Goal: Task Accomplishment & Management: Manage account settings

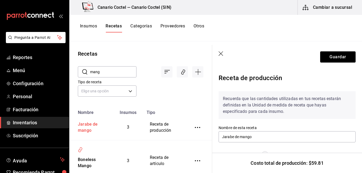
scroll to position [231, 0]
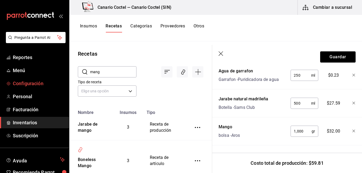
click at [23, 82] on span "Configuración" at bounding box center [39, 83] width 52 height 7
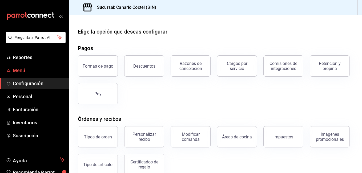
click at [17, 67] on span "Menú" at bounding box center [39, 70] width 52 height 7
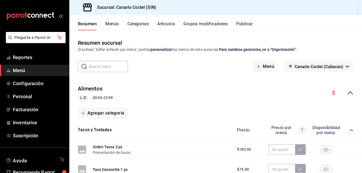
click at [168, 25] on button "Artículos" at bounding box center [166, 25] width 18 height 9
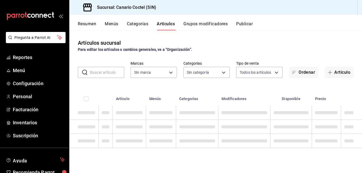
click at [105, 72] on input "text" at bounding box center [107, 72] width 34 height 11
type input "1961613a-9f1c-4786-8348-f9f968c787d0"
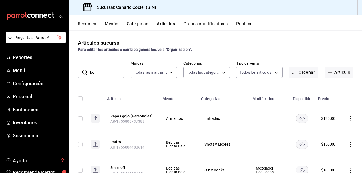
type input "bon"
type input "81f50c04-48dd-4536-85a8-4fa36dc87030,e07b92e4-f730-4536-9b04-92e952e5a582,bb78b…"
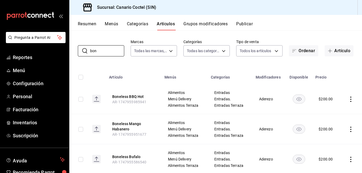
scroll to position [23, 0]
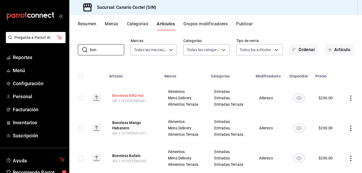
type input "bon"
click at [137, 96] on button "Boneless BBQ Hot" at bounding box center [133, 95] width 43 height 5
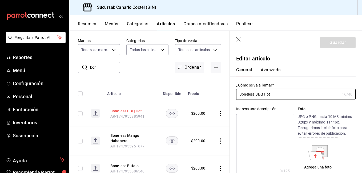
type input "$200.00"
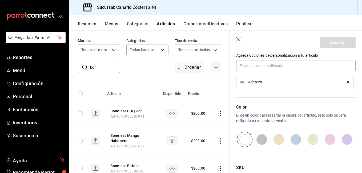
scroll to position [316, 0]
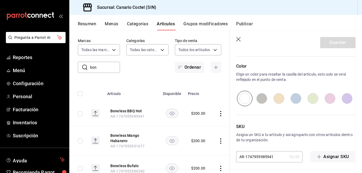
click at [238, 38] on icon "button" at bounding box center [238, 39] width 5 height 5
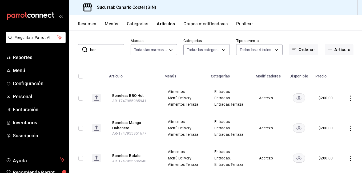
click at [134, 25] on button "Categorías" at bounding box center [138, 25] width 22 height 9
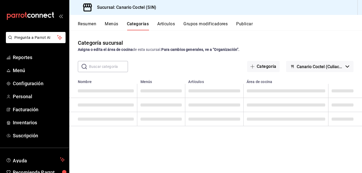
click at [107, 66] on input "text" at bounding box center [108, 66] width 39 height 11
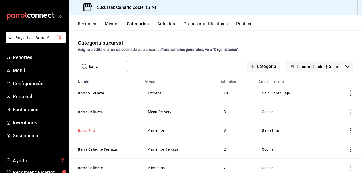
click at [90, 128] on button "Barra Fría" at bounding box center [104, 130] width 53 height 5
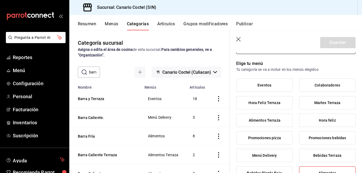
scroll to position [31, 0]
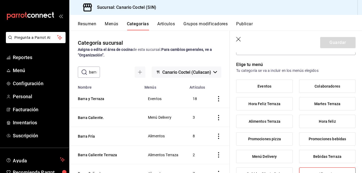
click at [88, 73] on div "​ barra ​" at bounding box center [89, 72] width 22 height 11
type input "b"
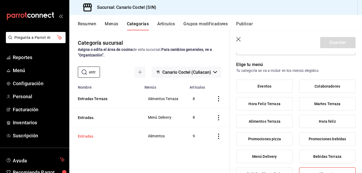
type input "entr"
click at [87, 136] on button "Entradas" at bounding box center [104, 136] width 53 height 5
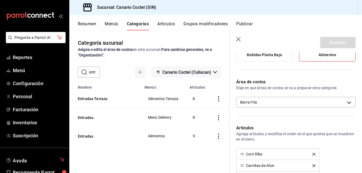
scroll to position [140, 0]
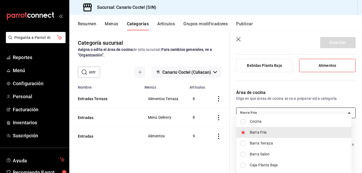
click at [297, 110] on body "Pregunta a Parrot AI Reportes Menú Configuración Personal Facturación Inventari…" at bounding box center [181, 86] width 362 height 173
click at [241, 119] on li "Cocina" at bounding box center [294, 121] width 115 height 11
type input "06e6072d-51ab-4f3b-a4b0-49abf4356ed8,9d012557-84ee-416a-814d-fcc976d3326f"
checkbox input "true"
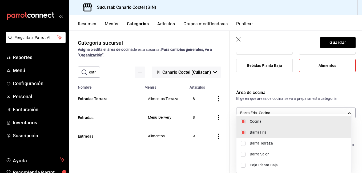
click at [243, 134] on input "checkbox" at bounding box center [243, 132] width 5 height 5
checkbox input "false"
type input "9d012557-84ee-416a-814d-fcc976d3326f"
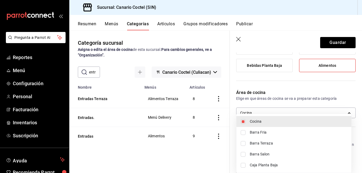
click at [333, 42] on div at bounding box center [181, 86] width 362 height 173
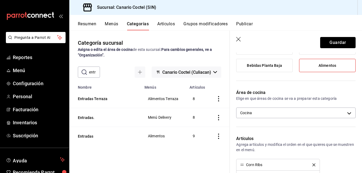
click at [333, 42] on button "Guardar" at bounding box center [337, 42] width 35 height 11
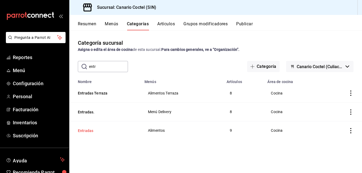
click at [89, 130] on button "Entradas" at bounding box center [104, 130] width 53 height 5
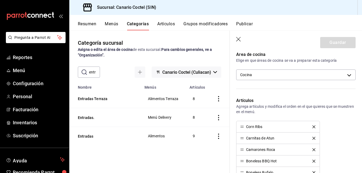
scroll to position [179, 0]
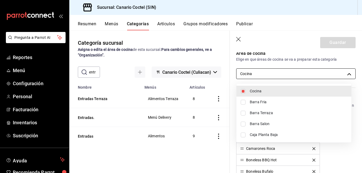
click at [318, 73] on body "Pregunta a Parrot AI Reportes Menú Configuración Personal Facturación Inventari…" at bounding box center [181, 86] width 362 height 173
click at [277, 89] on span "Cocina" at bounding box center [298, 92] width 97 height 6
type input "9d012557-84ee-416a-814d-fcc976d3326f"
checkbox input "true"
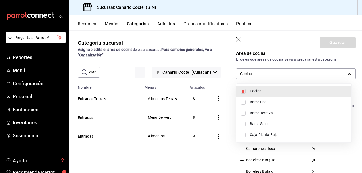
click at [239, 40] on div at bounding box center [181, 86] width 362 height 173
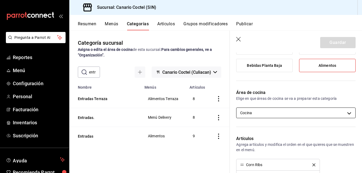
scroll to position [137, 0]
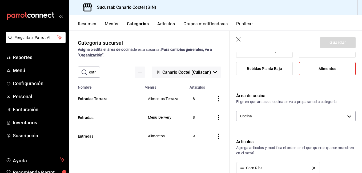
click at [333, 69] on span "Alimentos" at bounding box center [328, 69] width 18 height 5
click at [0, 0] on input "Alimentos" at bounding box center [0, 0] width 0 height 0
click at [333, 70] on span "Alimentos" at bounding box center [328, 69] width 18 height 5
click at [0, 0] on input "Alimentos" at bounding box center [0, 0] width 0 height 0
click at [232, 40] on header "Guardar" at bounding box center [296, 42] width 132 height 22
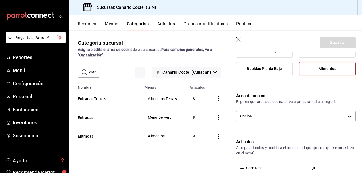
click at [232, 40] on header "Guardar" at bounding box center [296, 42] width 132 height 22
drag, startPoint x: 86, startPoint y: 126, endPoint x: 87, endPoint y: 120, distance: 6.1
click at [87, 120] on tbody "Entradas Terraza Alimentos Terraza 8 Entradas. Menú Delivery 8 Entradas Aliment…" at bounding box center [149, 118] width 161 height 56
click at [87, 118] on button "Entradas." at bounding box center [104, 117] width 53 height 5
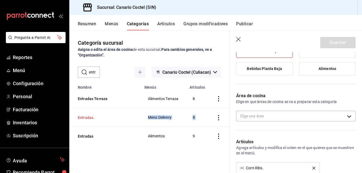
type input "9d012557-84ee-416a-814d-fcc976d3326f"
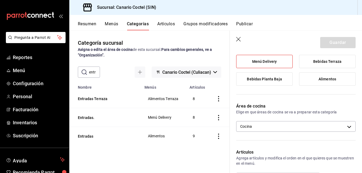
scroll to position [146, 0]
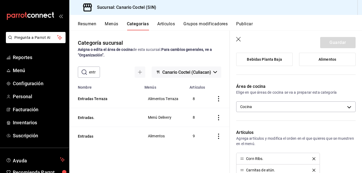
click at [348, 93] on p "Elige en que áreas de cocina se va a preparar esta categoría" at bounding box center [296, 92] width 120 height 5
click at [83, 137] on button "Entradas" at bounding box center [104, 136] width 53 height 5
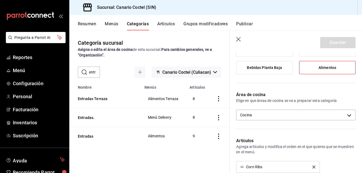
scroll to position [141, 0]
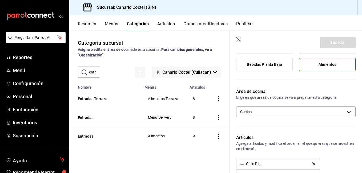
click at [92, 74] on input "entr" at bounding box center [94, 72] width 11 height 11
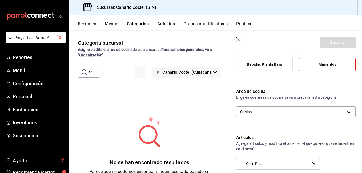
type input "f"
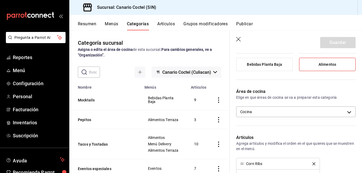
click at [116, 23] on button "Menús" at bounding box center [111, 25] width 13 height 9
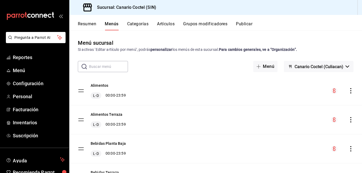
click at [169, 20] on div "Resumen Menús Categorías Artículos Grupos modificadores Publicar" at bounding box center [215, 22] width 293 height 15
click at [169, 23] on button "Artículos" at bounding box center [166, 25] width 18 height 9
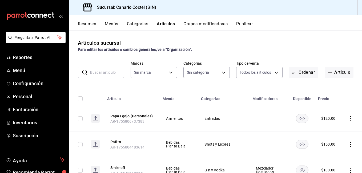
click at [144, 23] on button "Categorías" at bounding box center [138, 25] width 22 height 9
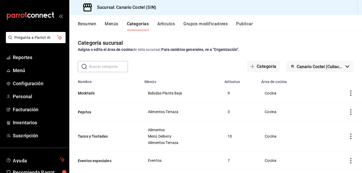
click at [159, 90] on td "Bebidas Planta Baja" at bounding box center [181, 93] width 80 height 19
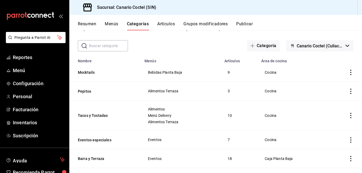
scroll to position [22, 0]
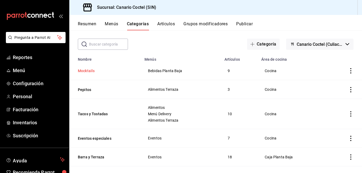
click at [87, 72] on button "Mocktails" at bounding box center [104, 70] width 53 height 5
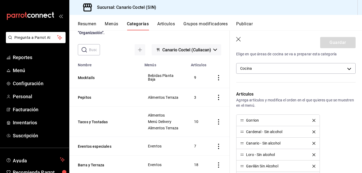
scroll to position [185, 0]
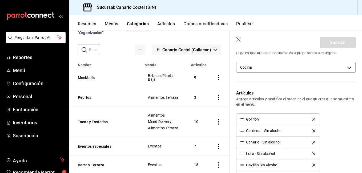
click at [239, 38] on icon "button" at bounding box center [238, 39] width 5 height 5
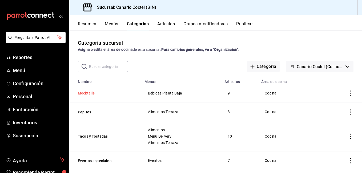
click at [87, 93] on button "Mocktails" at bounding box center [104, 93] width 53 height 5
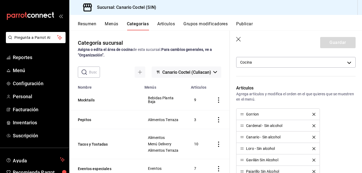
scroll to position [182, 0]
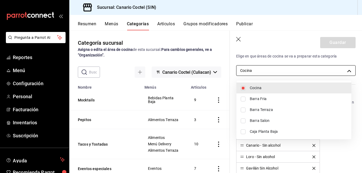
click at [327, 71] on body "Pregunta a Parrot AI Reportes Menú Configuración Personal Facturación Inventari…" at bounding box center [181, 86] width 362 height 173
click at [243, 121] on input "checkbox" at bounding box center [243, 121] width 5 height 5
checkbox input "true"
type input "9d012557-84ee-416a-814d-fcc976d3326f,91de4ecd-cd69-4fae-a438-472d05e00103"
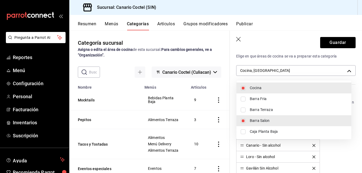
click at [245, 86] on input "checkbox" at bounding box center [243, 88] width 5 height 5
checkbox input "false"
type input "91de4ecd-cd69-4fae-a438-472d05e00103"
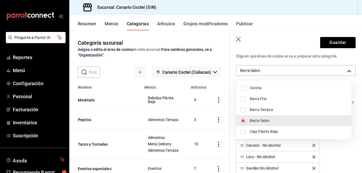
click at [336, 42] on div at bounding box center [181, 86] width 362 height 173
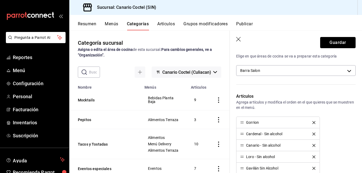
click at [336, 42] on button "Guardar" at bounding box center [337, 42] width 35 height 11
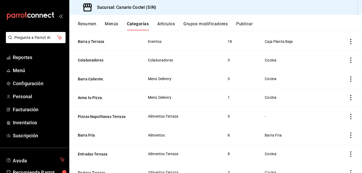
scroll to position [136, 0]
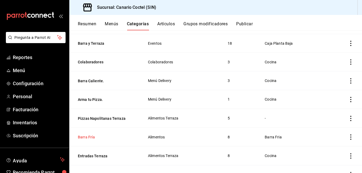
click at [88, 137] on button "Barra Fría" at bounding box center [104, 137] width 53 height 5
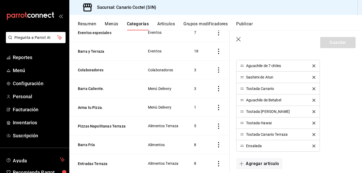
scroll to position [238, 0]
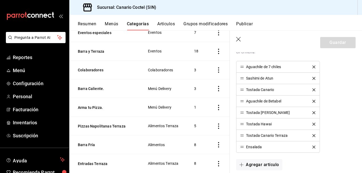
click at [313, 114] on icon "delete" at bounding box center [314, 113] width 3 height 3
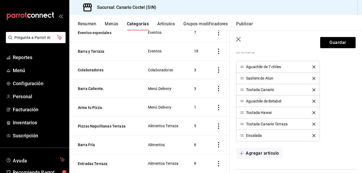
click at [313, 114] on icon "delete" at bounding box center [314, 113] width 3 height 3
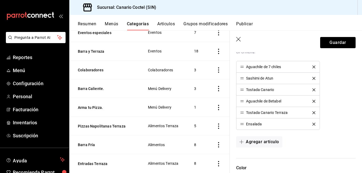
click at [313, 114] on icon "delete" at bounding box center [314, 113] width 3 height 3
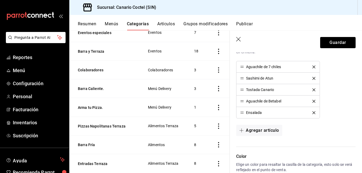
drag, startPoint x: 313, startPoint y: 88, endPoint x: 310, endPoint y: 92, distance: 4.5
click at [310, 92] on div "Tostada Canario" at bounding box center [278, 90] width 76 height 4
click at [313, 90] on icon "delete" at bounding box center [314, 90] width 3 height 3
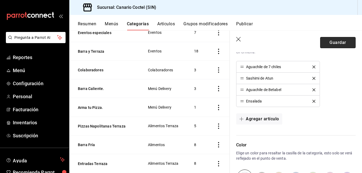
click at [327, 47] on button "Guardar" at bounding box center [337, 42] width 35 height 11
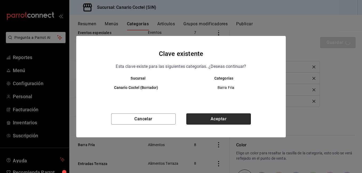
click at [220, 117] on button "Aceptar" at bounding box center [218, 119] width 65 height 11
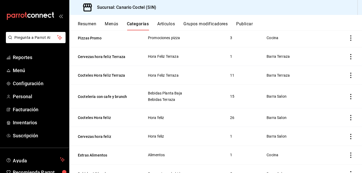
scroll to position [308, 0]
